Goal: Task Accomplishment & Management: Manage account settings

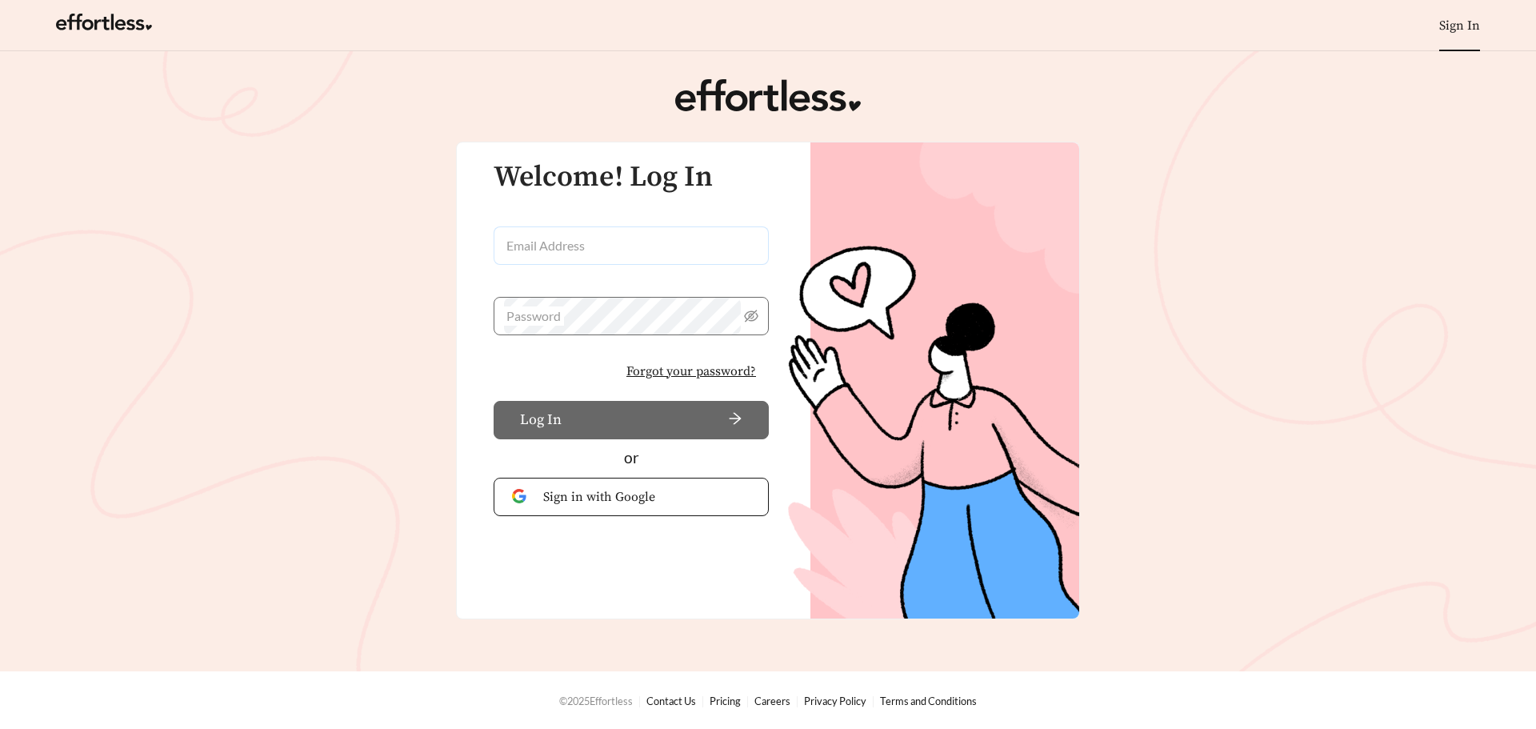
click at [581, 251] on input "Email Address" at bounding box center [631, 245] width 275 height 38
click at [639, 252] on input "Email Address" at bounding box center [631, 245] width 275 height 38
type input "**********"
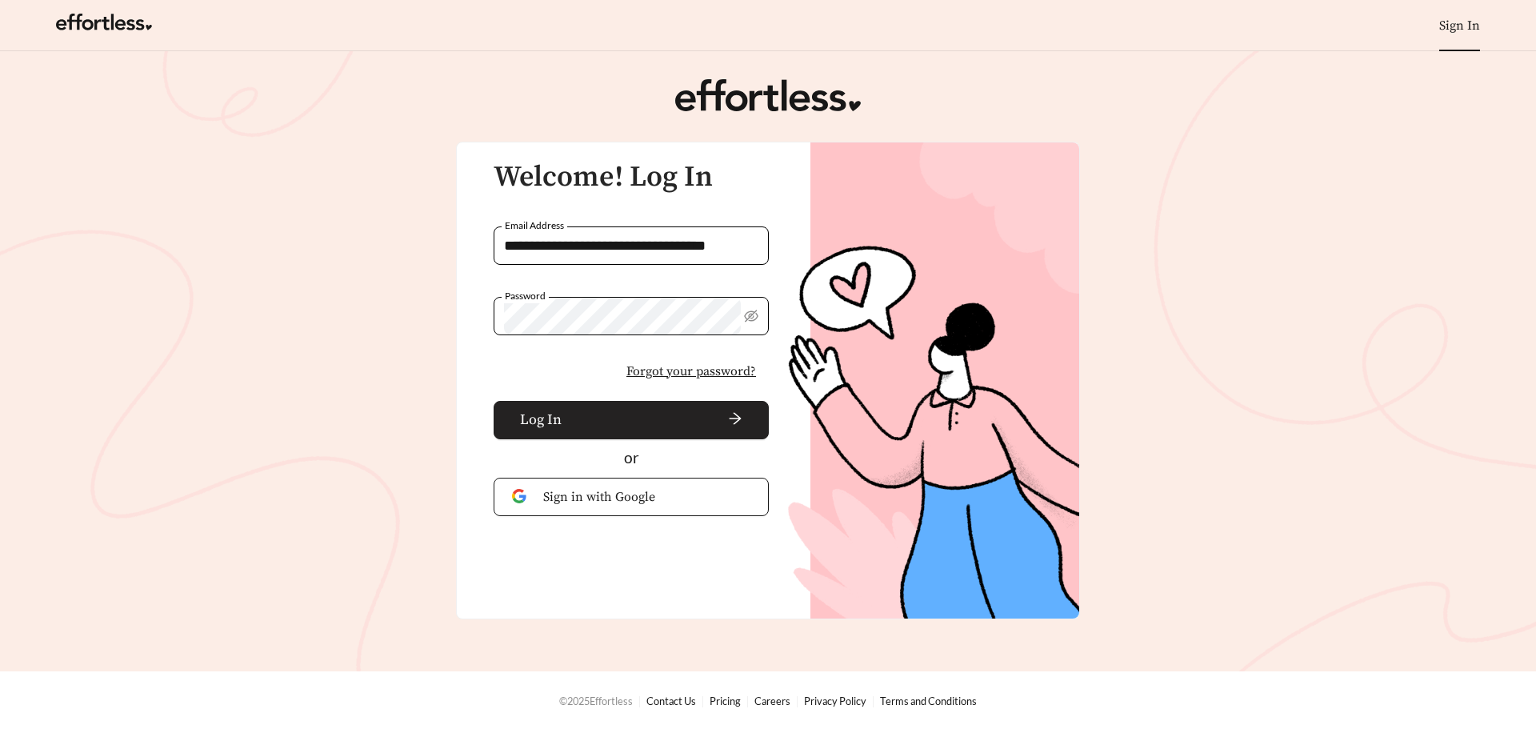
click at [604, 415] on span "arrow-right" at bounding box center [655, 420] width 174 height 18
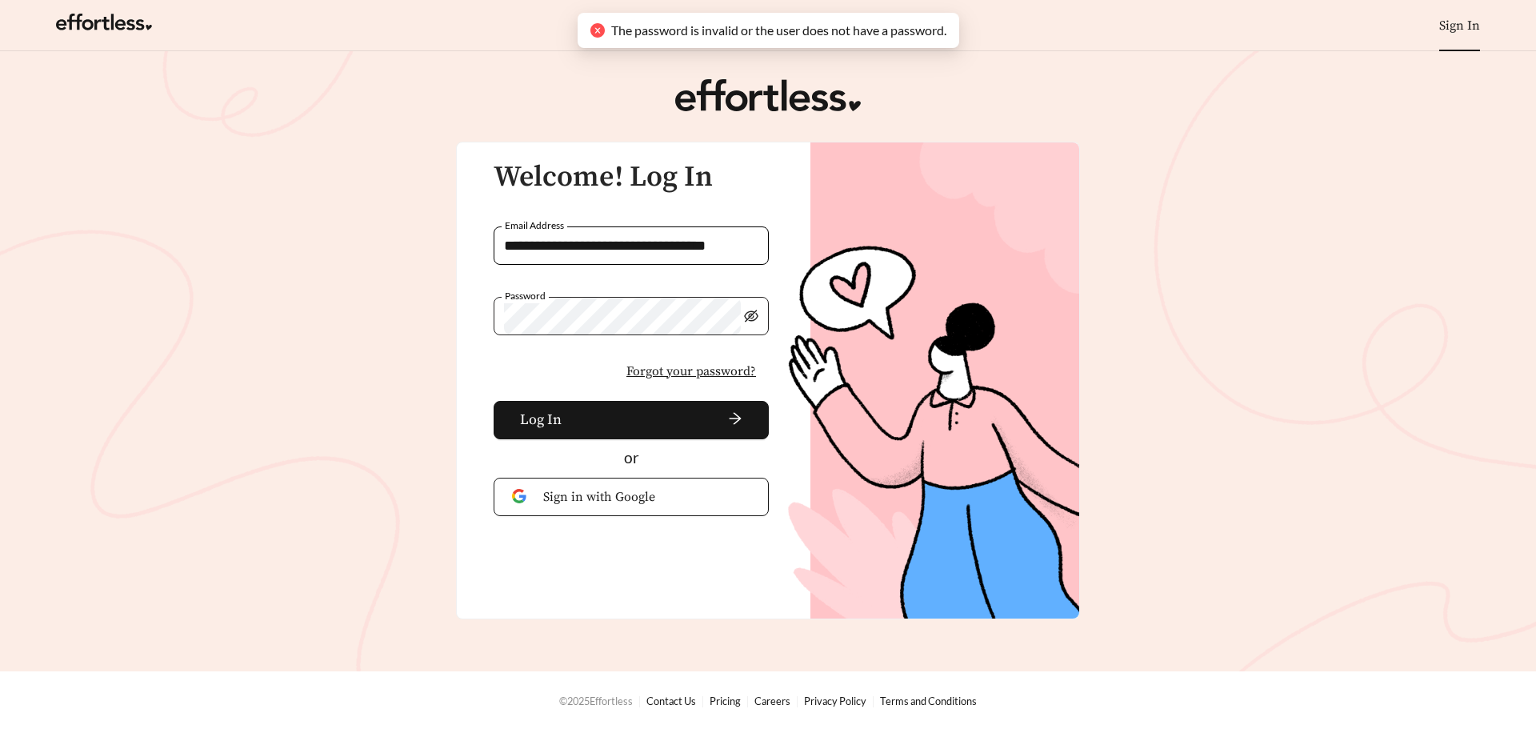
click at [753, 315] on icon "eye-invisible" at bounding box center [751, 316] width 14 height 14
click at [724, 242] on input "**********" at bounding box center [631, 245] width 275 height 38
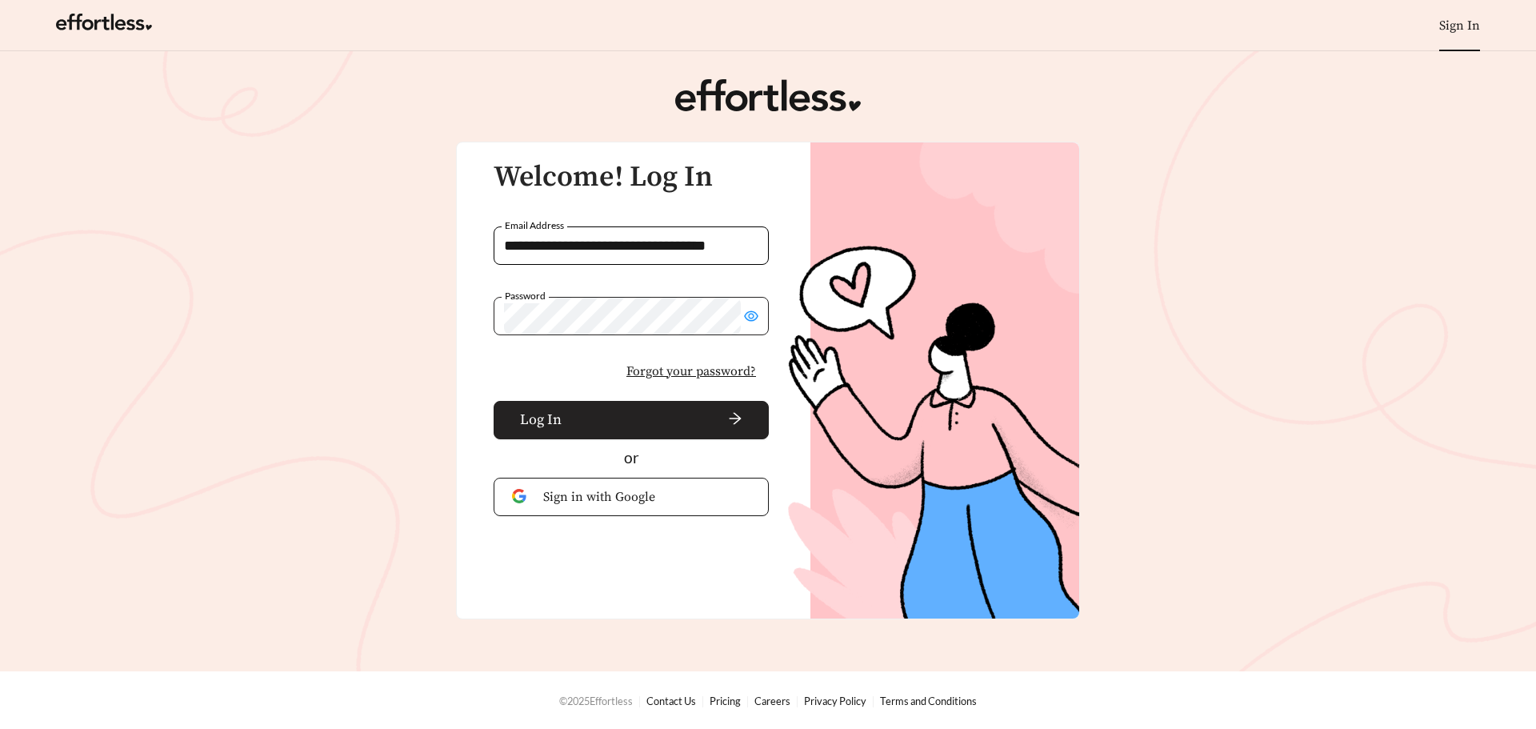
click at [646, 420] on span "arrow-right" at bounding box center [655, 420] width 174 height 18
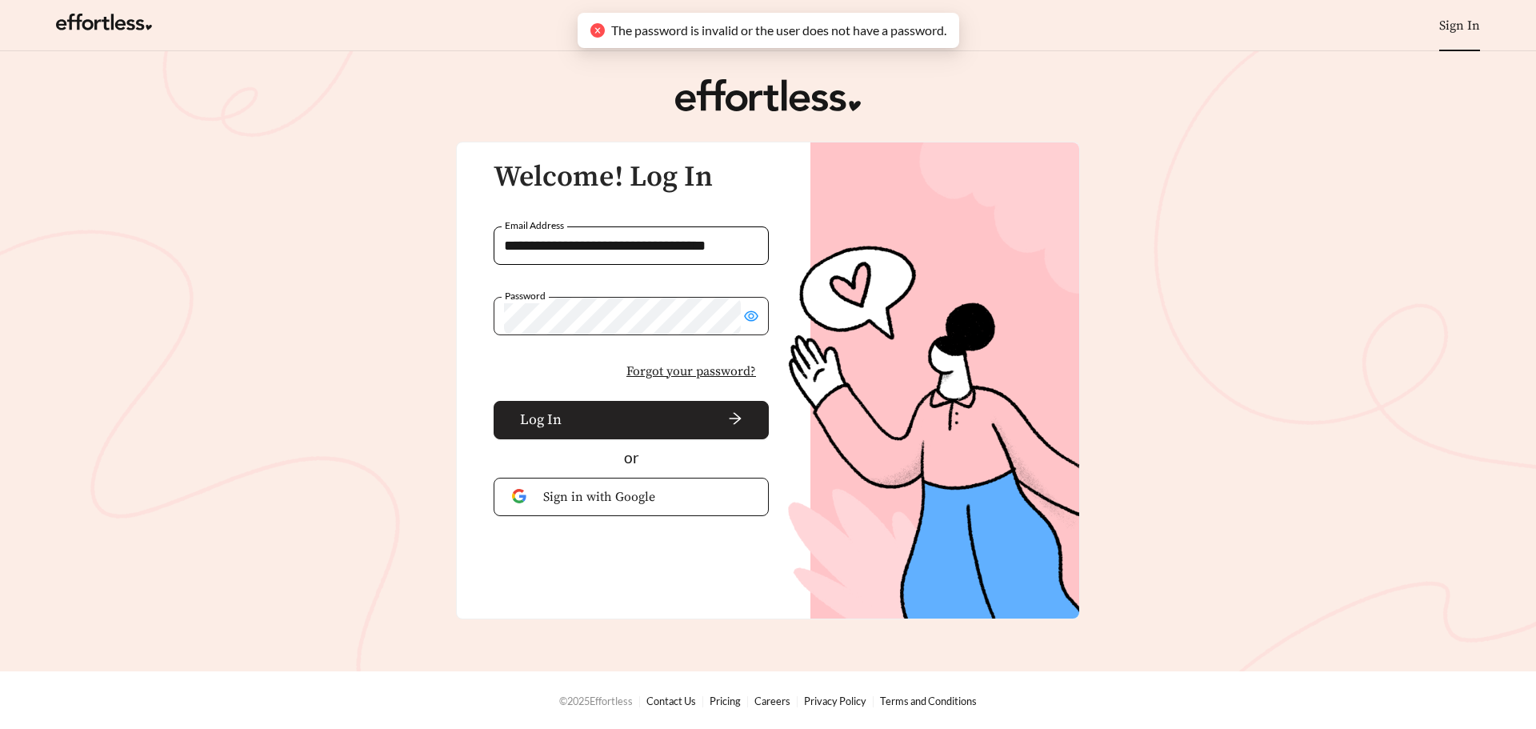
click at [650, 419] on span "arrow-right" at bounding box center [655, 420] width 174 height 18
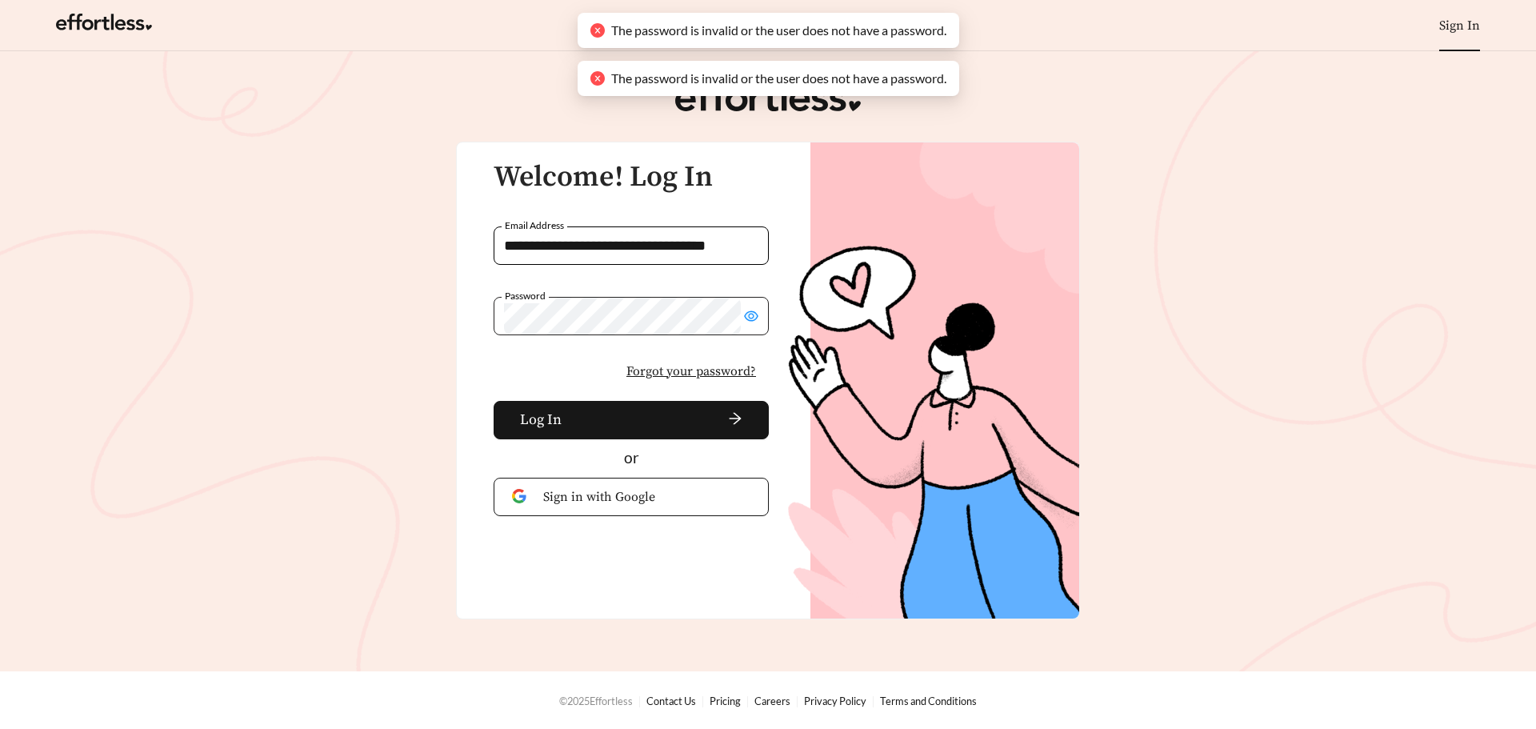
click at [671, 367] on span "Forgot your password?" at bounding box center [691, 371] width 130 height 19
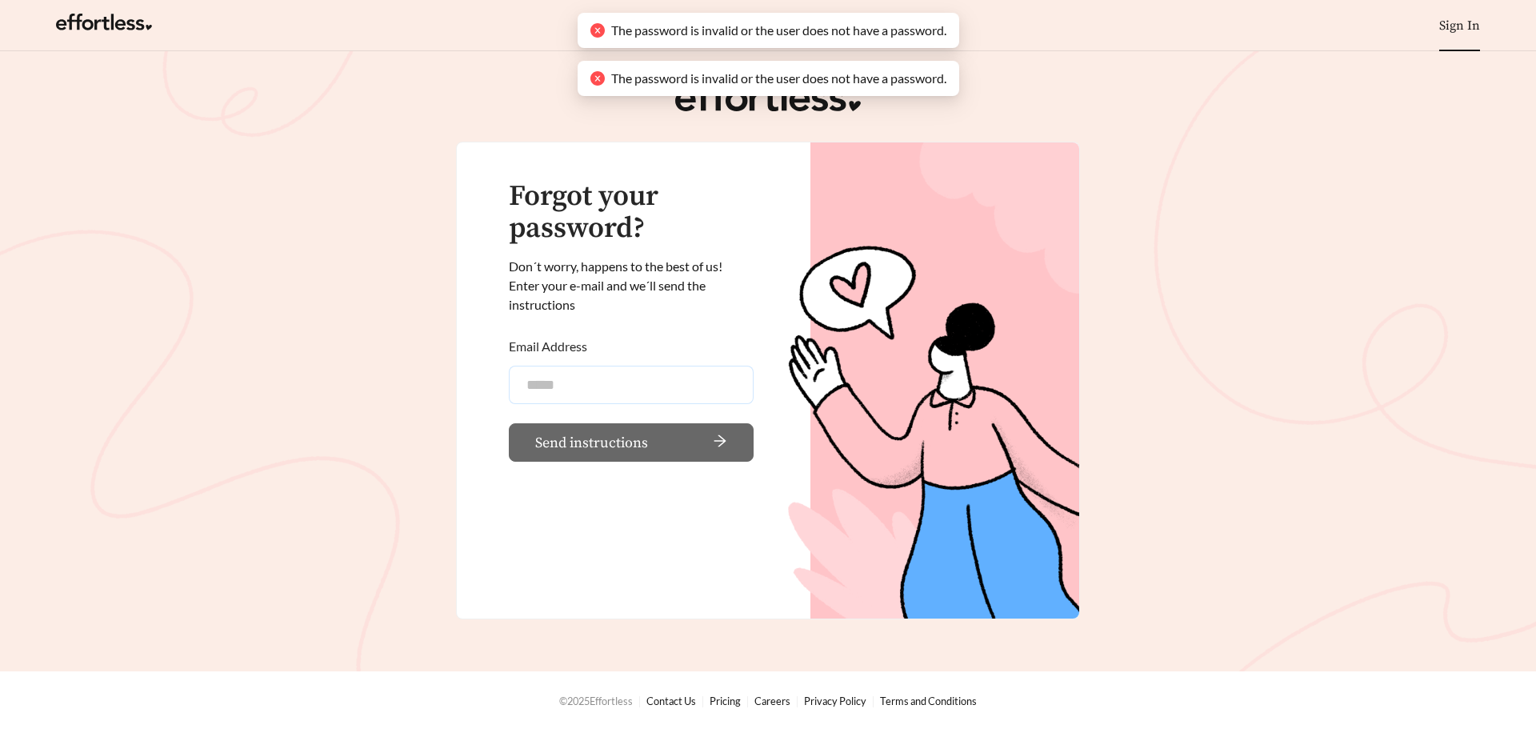
click at [643, 391] on input "Email Address" at bounding box center [631, 385] width 245 height 38
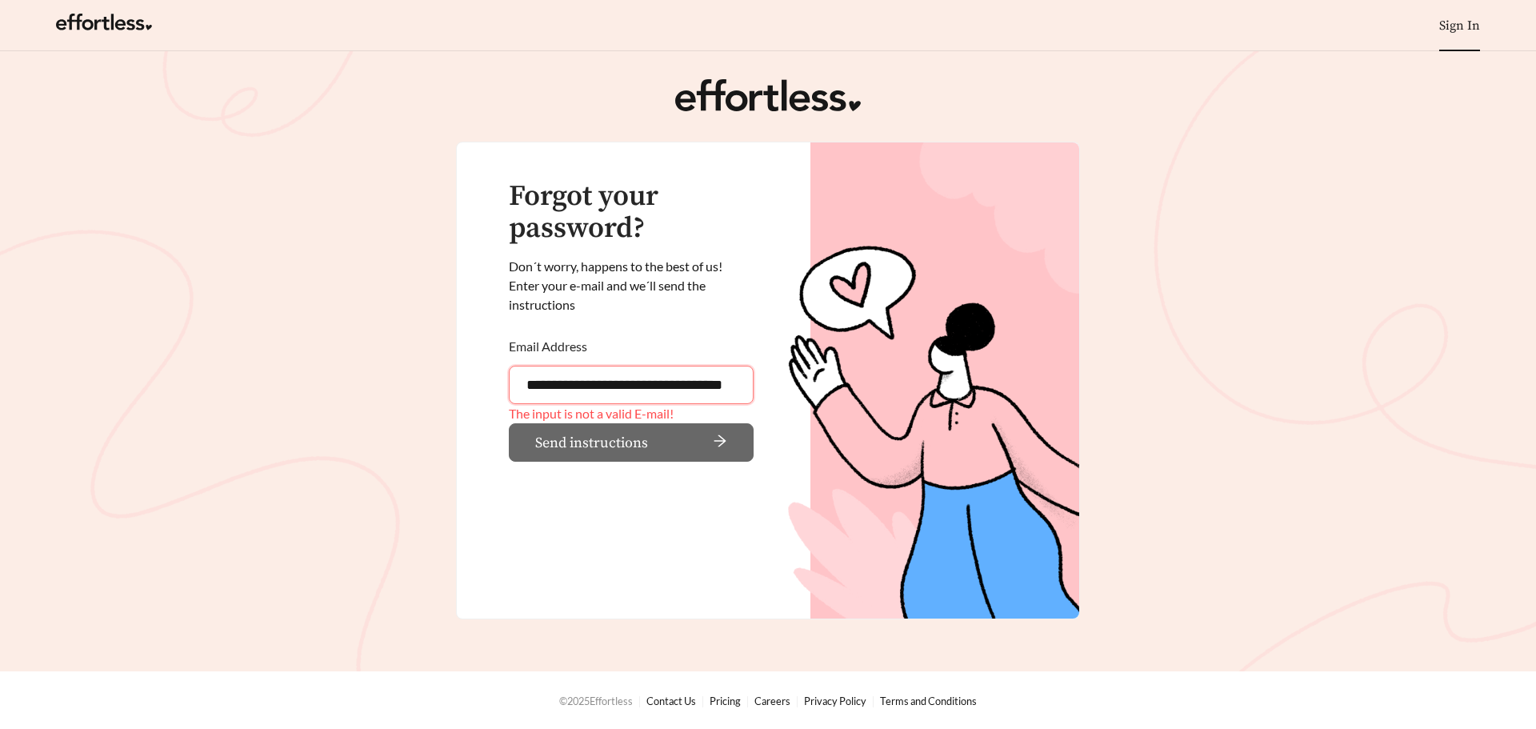
scroll to position [0, 46]
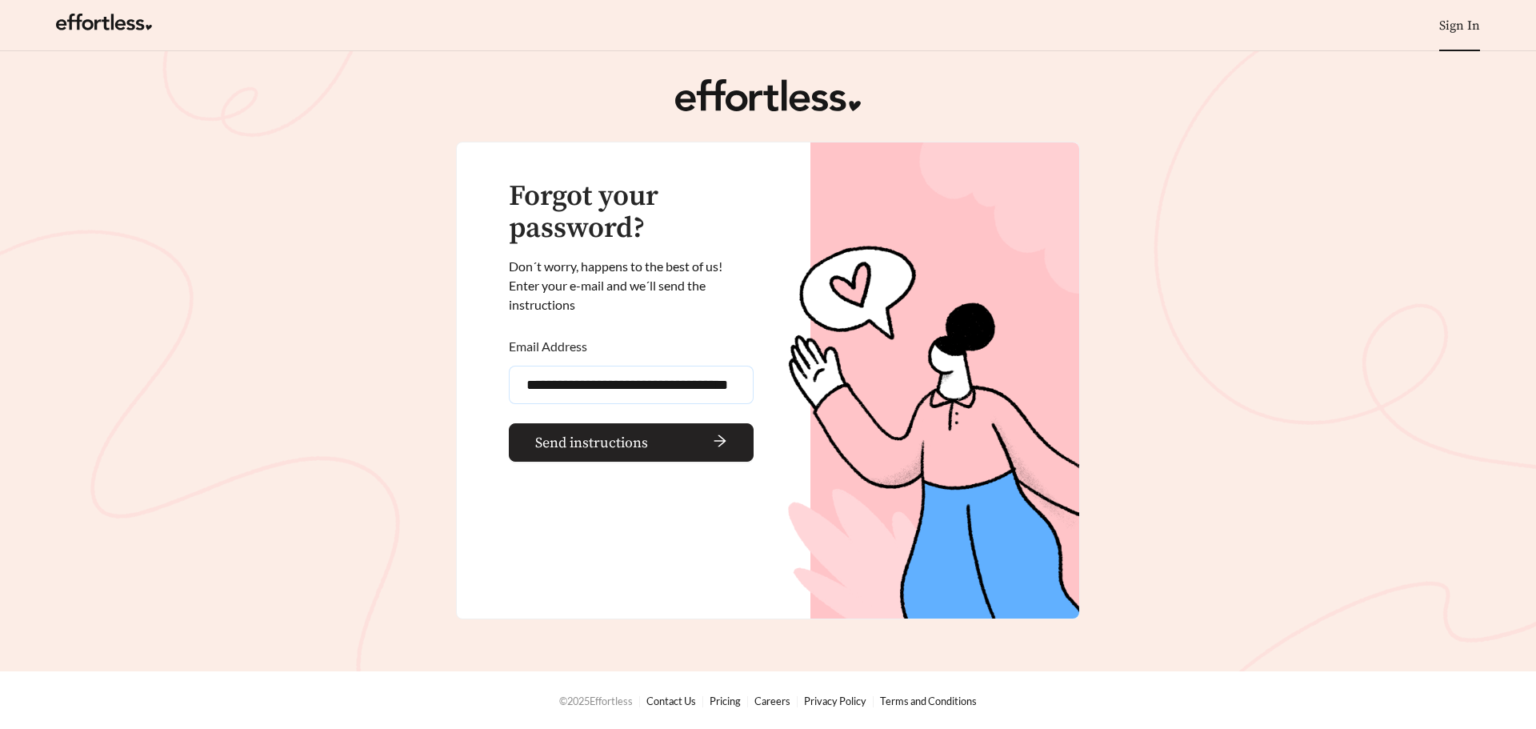
type input "**********"
click at [646, 450] on span "Send instructions" at bounding box center [591, 443] width 113 height 22
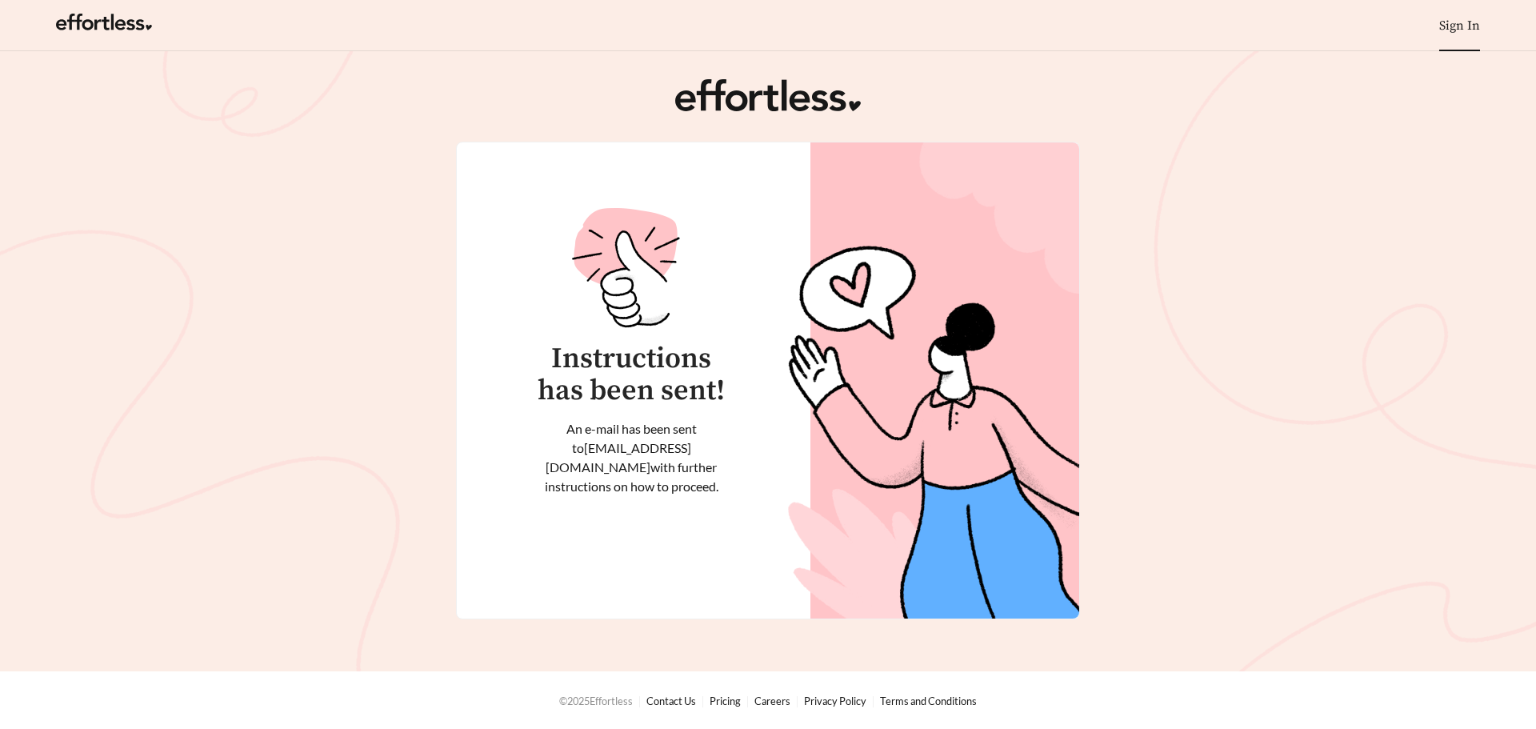
click at [1469, 18] on link "Sign In" at bounding box center [1459, 26] width 41 height 16
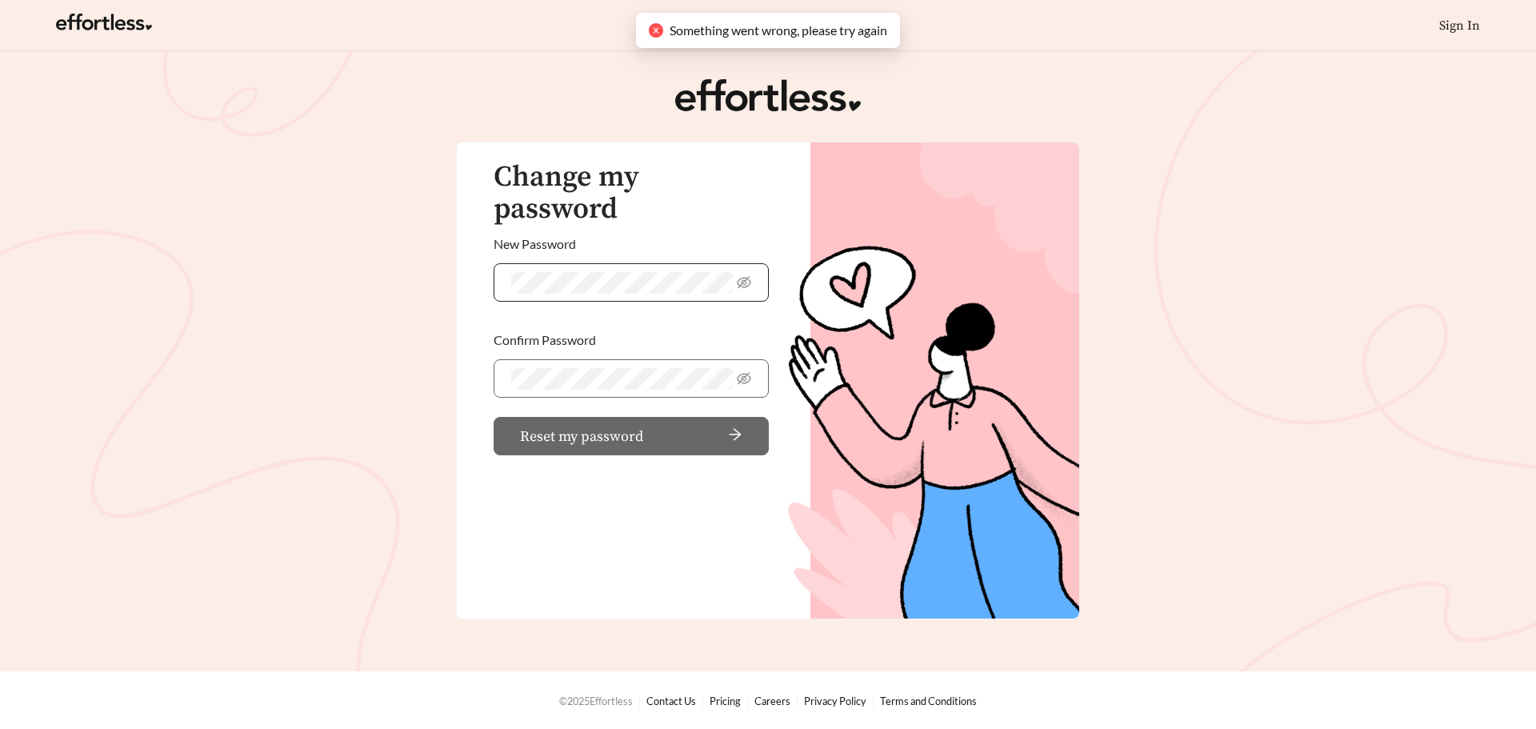
click at [566, 266] on span at bounding box center [631, 282] width 275 height 38
click at [996, 224] on img at bounding box center [933, 380] width 291 height 476
click at [625, 263] on span at bounding box center [631, 282] width 275 height 38
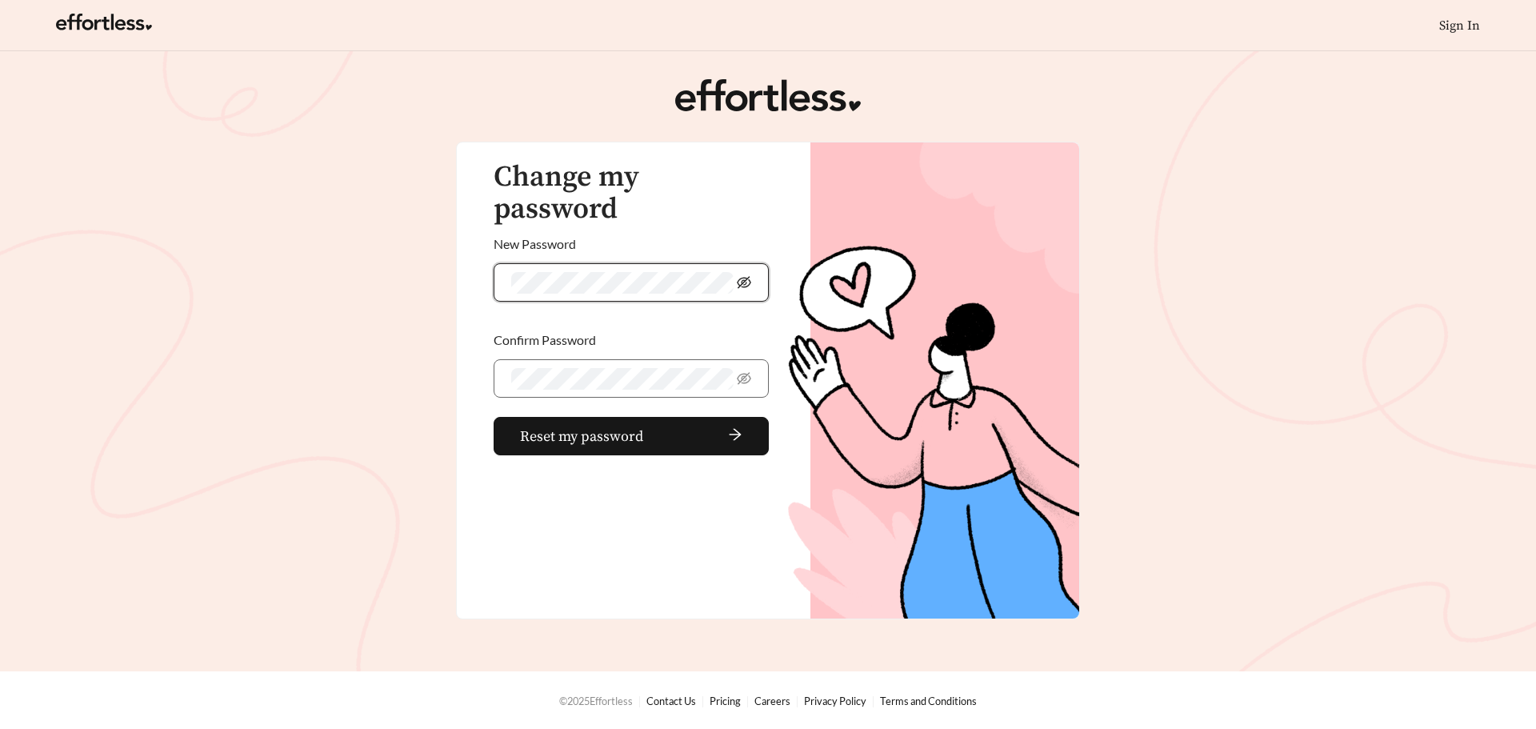
click at [745, 276] on icon "eye-invisible" at bounding box center [744, 282] width 14 height 12
click at [616, 426] on span "Reset my password" at bounding box center [581, 437] width 123 height 22
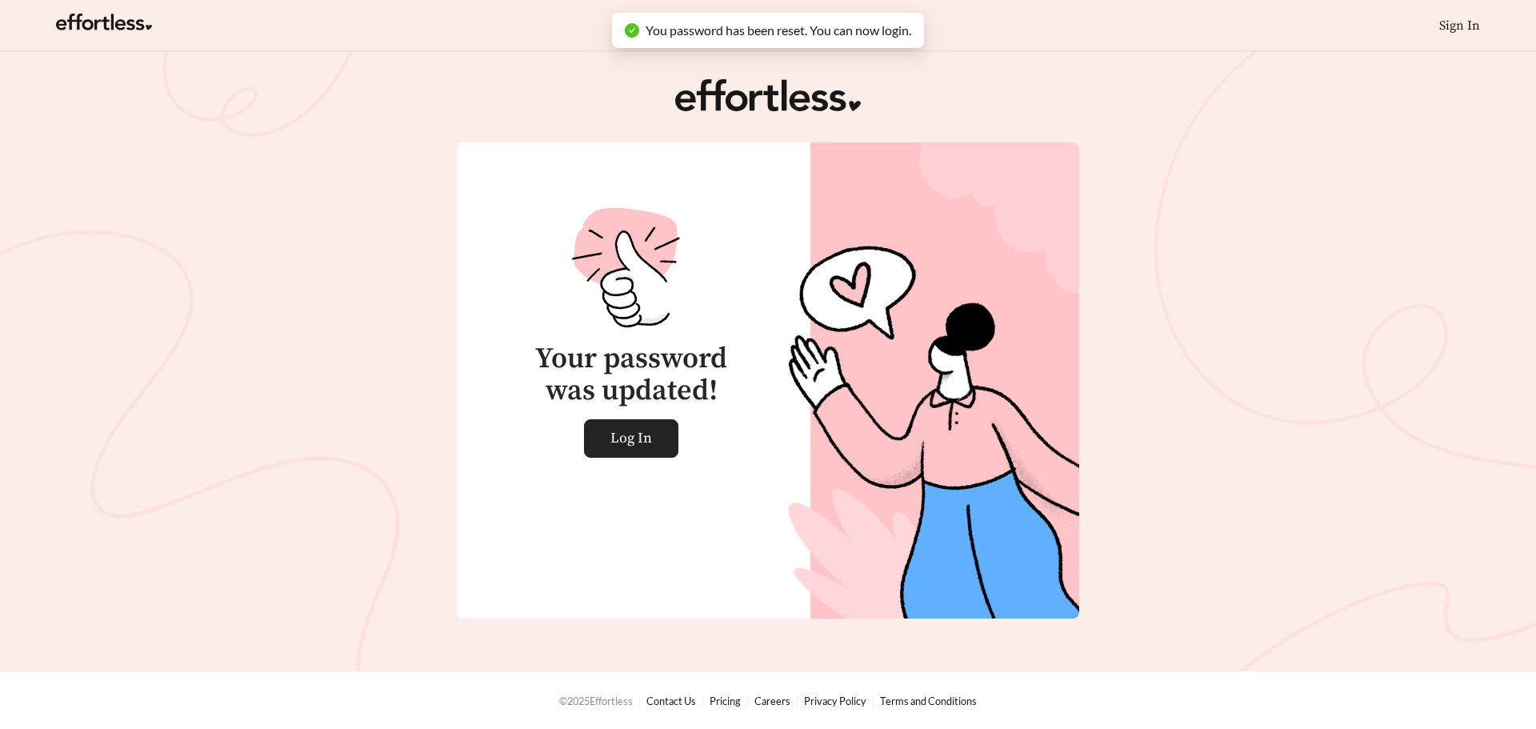
click at [622, 437] on span "Log In" at bounding box center [631, 438] width 42 height 37
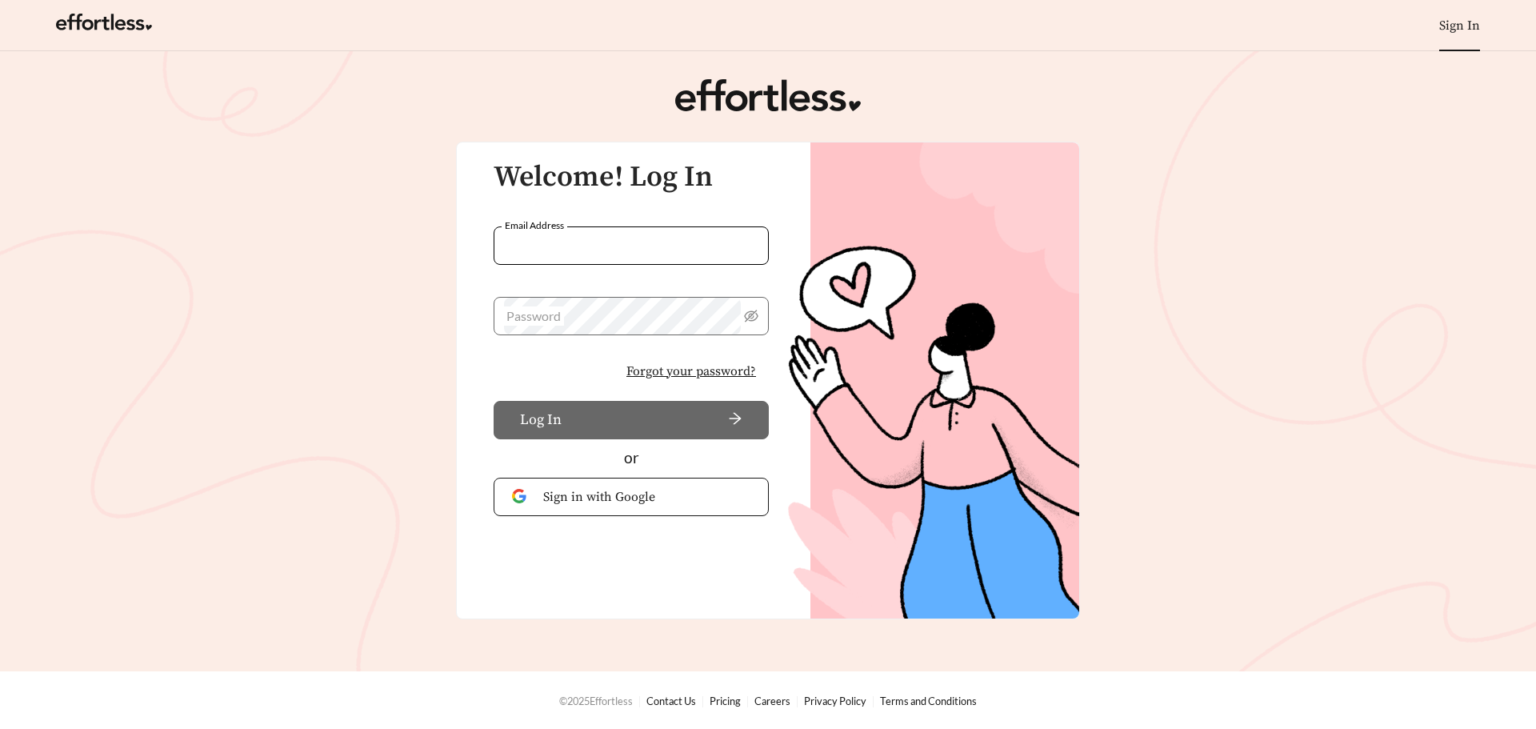
click at [585, 248] on input "Email Address" at bounding box center [631, 245] width 275 height 38
type input "**********"
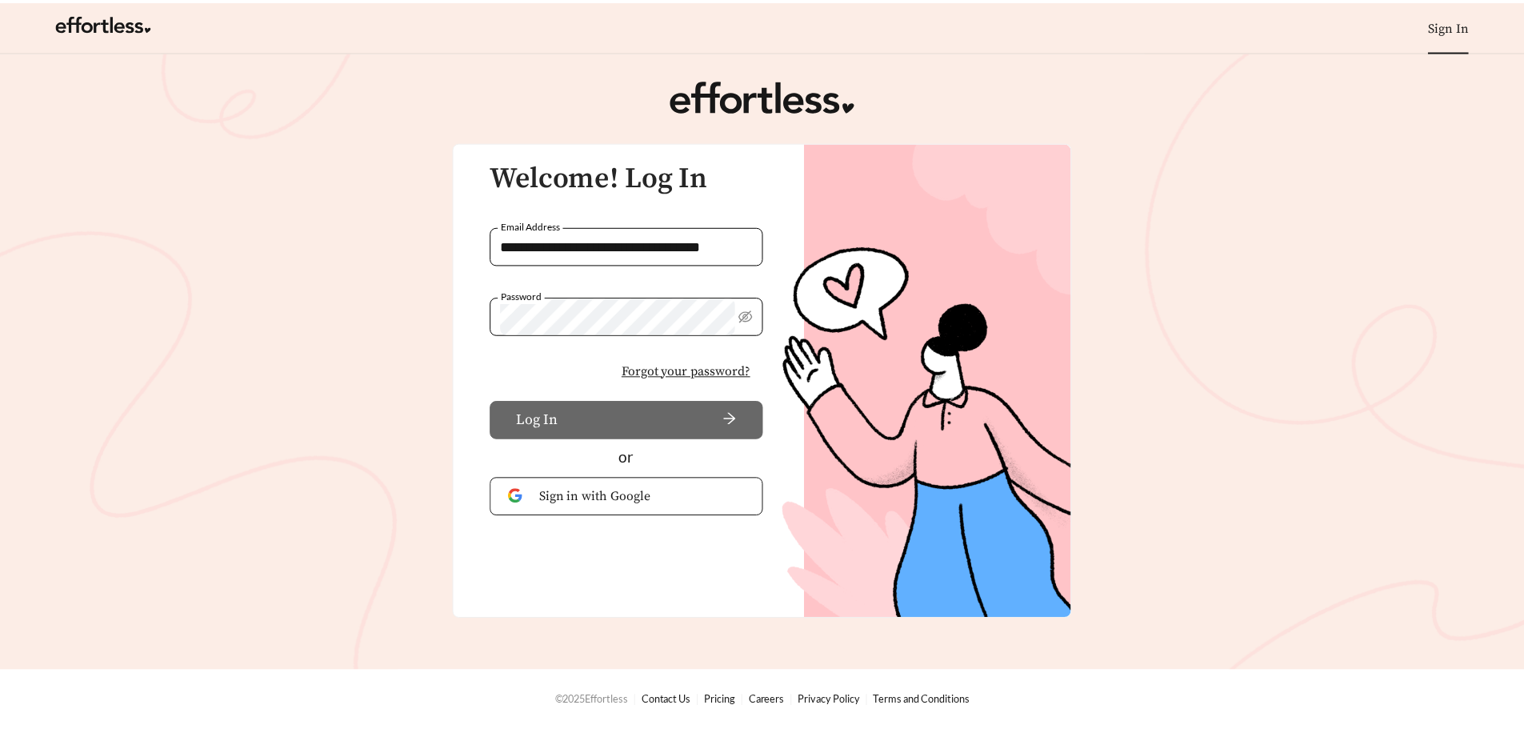
scroll to position [0, 0]
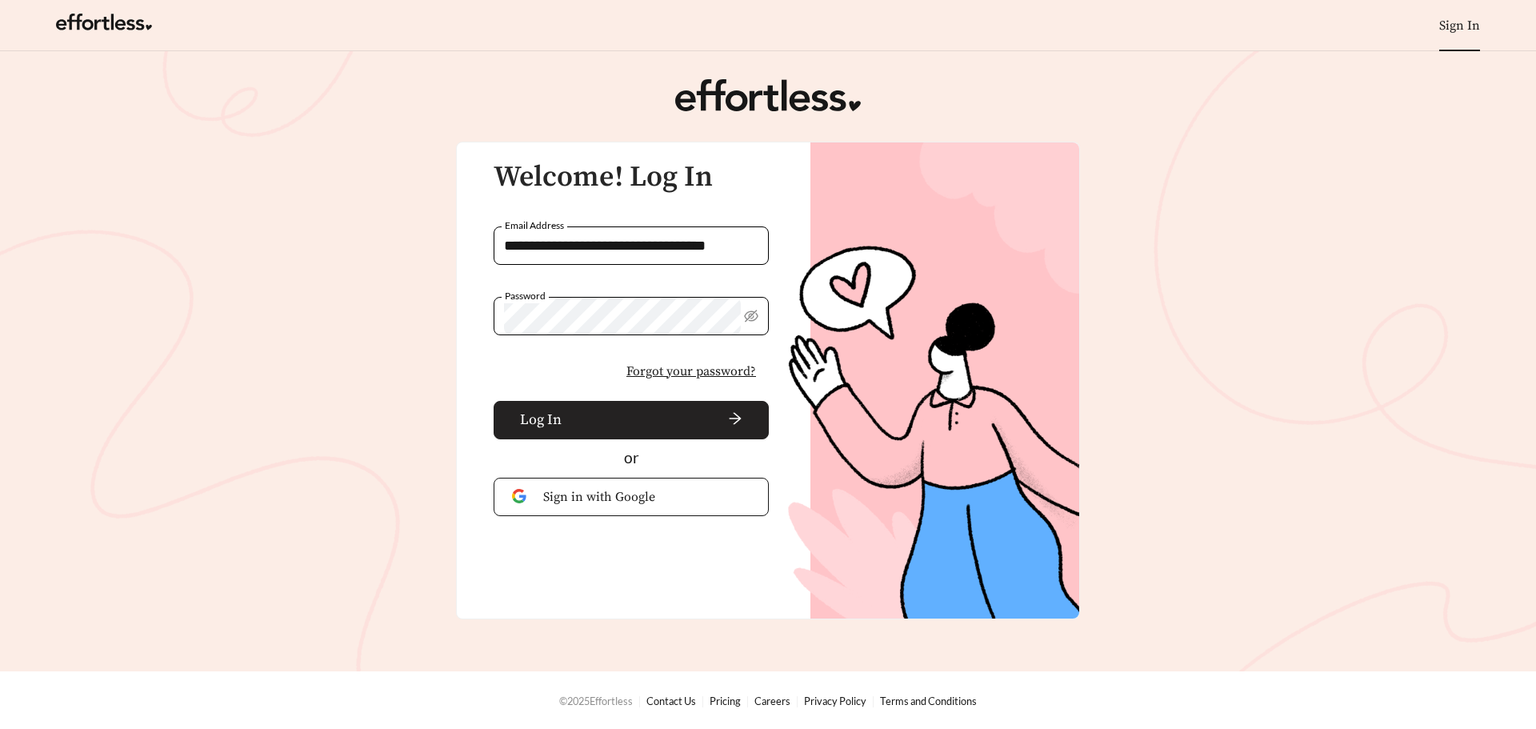
click at [600, 422] on span "arrow-right" at bounding box center [655, 420] width 174 height 18
